Goal: Communication & Community: Share content

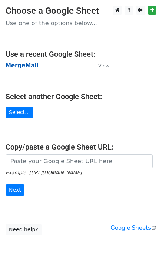
click at [23, 68] on strong "MergeMail" at bounding box center [22, 65] width 33 height 7
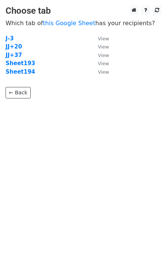
click at [26, 74] on strong "Sheet194" at bounding box center [21, 71] width 30 height 7
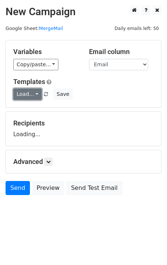
click at [31, 96] on link "Load..." at bounding box center [27, 93] width 28 height 11
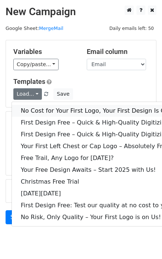
click at [40, 111] on link "No Cost for Your First Logo, Your First Design Is On Us!" at bounding box center [101, 111] width 178 height 12
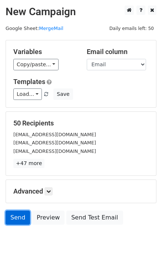
click at [15, 222] on link "Send" at bounding box center [18, 218] width 24 height 14
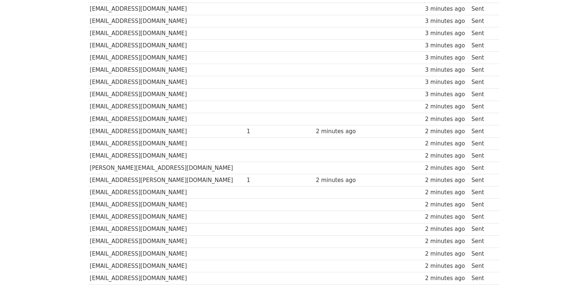
scroll to position [515, 0]
